Goal: Check status: Check status

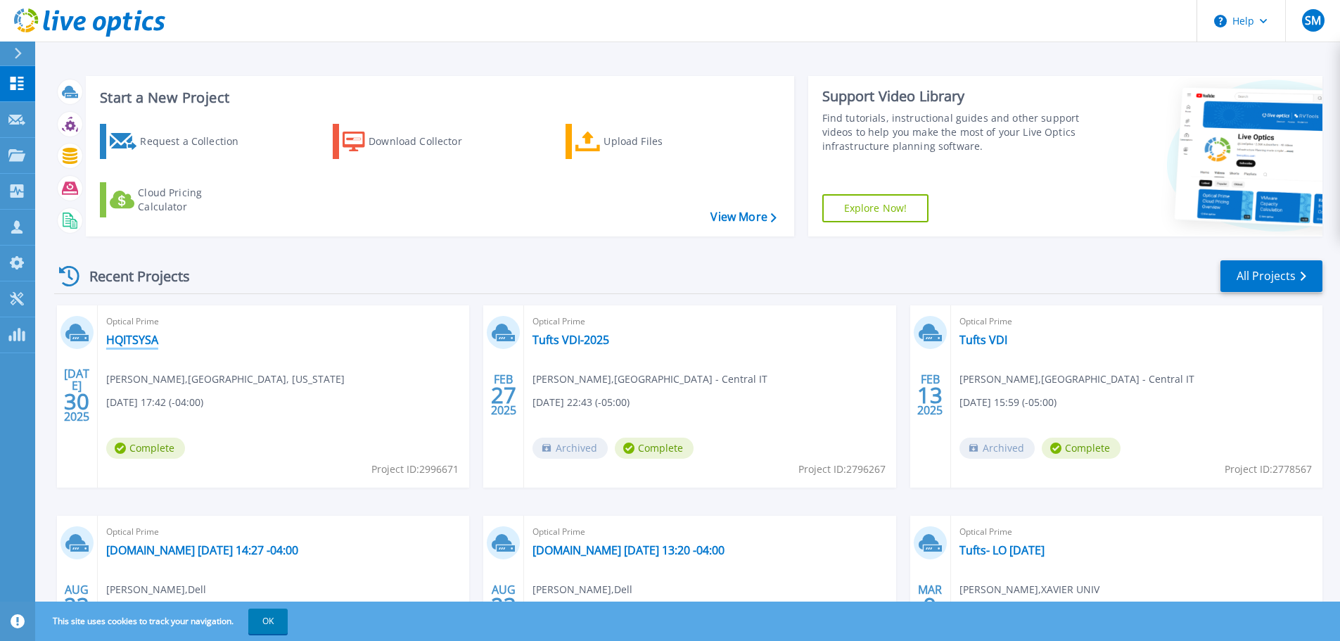
click at [132, 341] on link "HQITSYSA" at bounding box center [132, 340] width 52 height 14
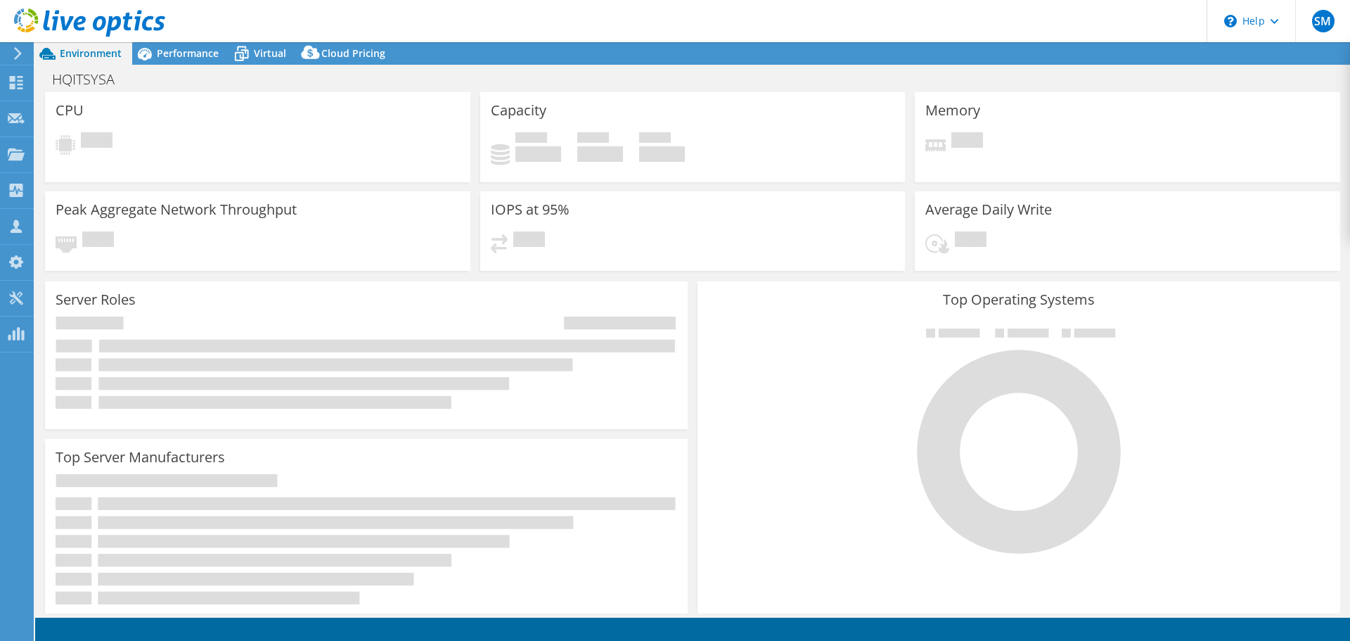
select select "USEast"
select select "USD"
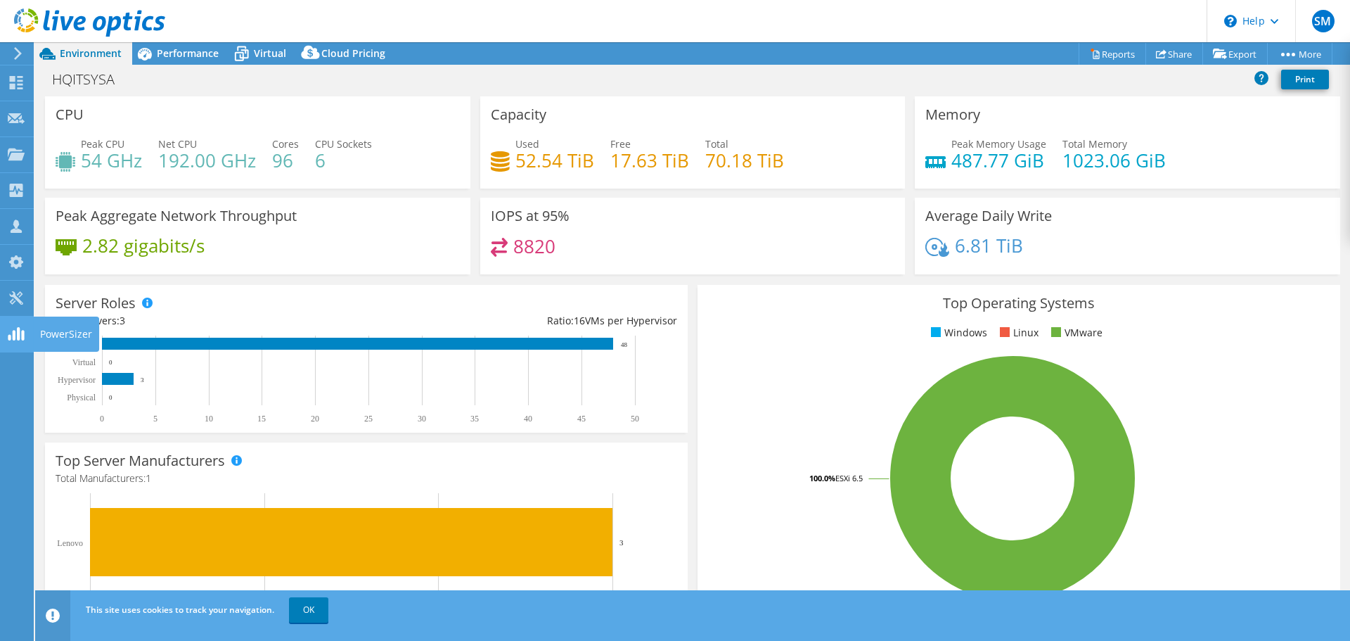
click at [17, 337] on icon at bounding box center [16, 333] width 17 height 13
click at [8, 338] on icon at bounding box center [16, 333] width 17 height 13
